Goal: Transaction & Acquisition: Obtain resource

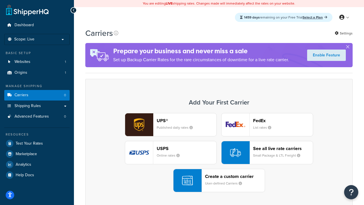
click at [219, 153] on div "UPS® Published daily rates FedEx List rates USPS Online rates See all live rate…" at bounding box center [219, 152] width 256 height 79
click at [283, 121] on header "FedEx" at bounding box center [283, 120] width 60 height 5
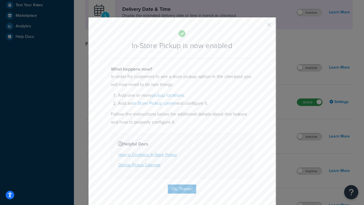
scroll to position [160, 0]
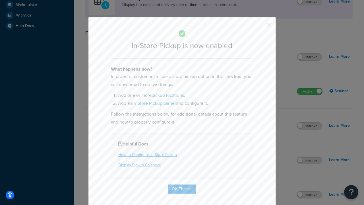
click at [261, 26] on button "button" at bounding box center [260, 26] width 1 height 1
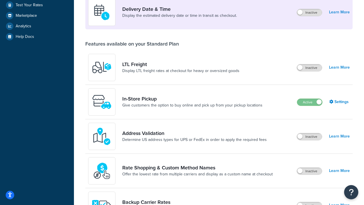
scroll to position [138, 0]
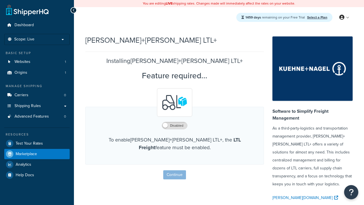
click at [26, 154] on span "Marketplace" at bounding box center [26, 154] width 21 height 5
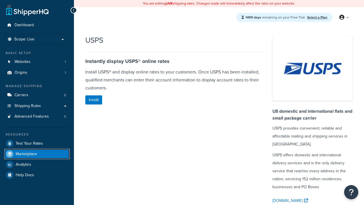
click at [26, 154] on span "Marketplace" at bounding box center [26, 154] width 21 height 5
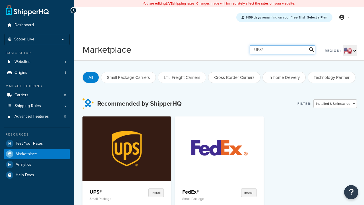
type input "UPS®"
click at [108, 192] on h4 "UPS®" at bounding box center [109, 191] width 38 height 7
type input "FedEx®"
click at [182, 192] on h4 "FedEx®" at bounding box center [201, 191] width 38 height 7
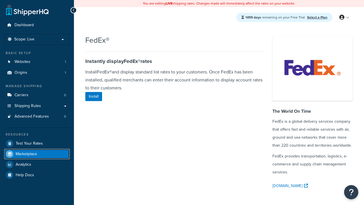
click at [26, 154] on span "Marketplace" at bounding box center [26, 154] width 21 height 5
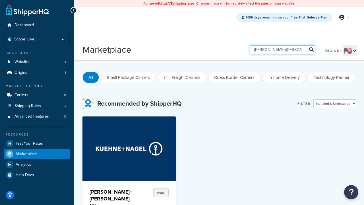
type input "[PERSON_NAME]+[PERSON_NAME] LTL+"
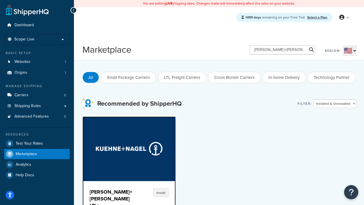
click at [108, 195] on h4 "[PERSON_NAME]+[PERSON_NAME] LTL+" at bounding box center [111, 198] width 43 height 20
